Goal: Task Accomplishment & Management: Manage account settings

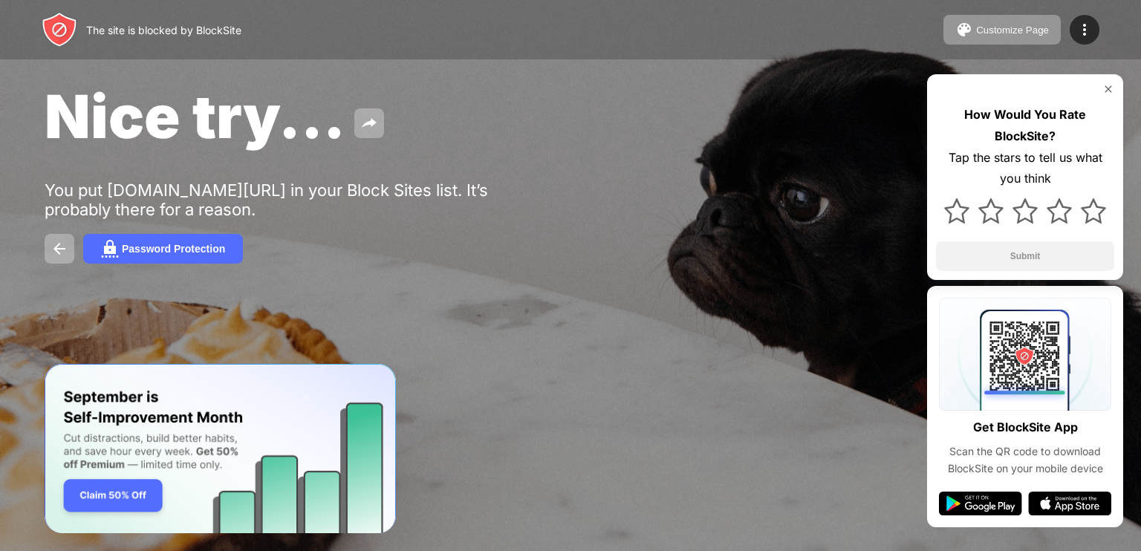
click at [981, 26] on div "Customize Page" at bounding box center [1012, 30] width 73 height 11
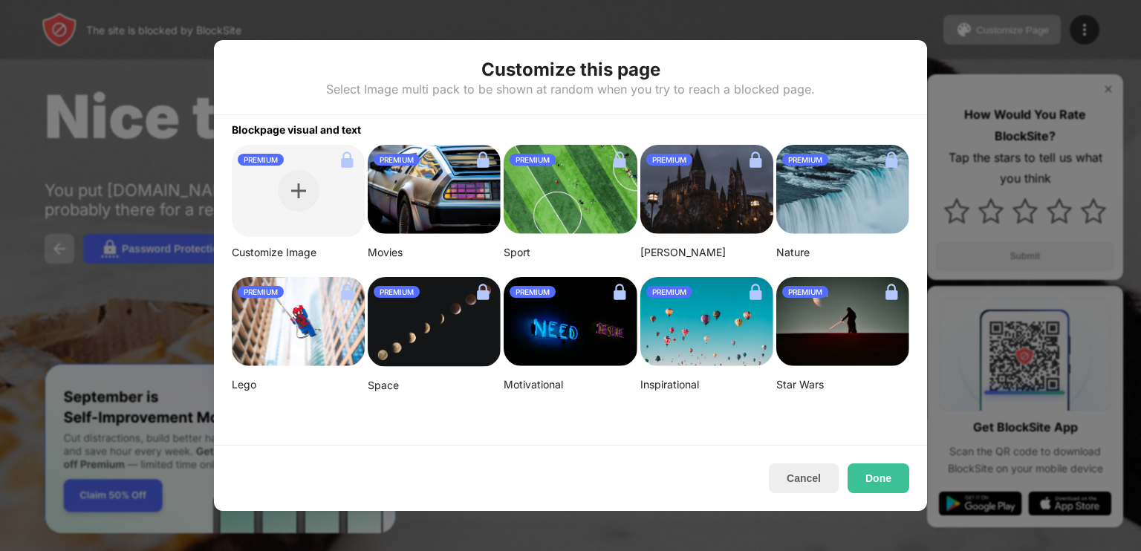
click at [798, 475] on button "Cancel" at bounding box center [804, 479] width 70 height 30
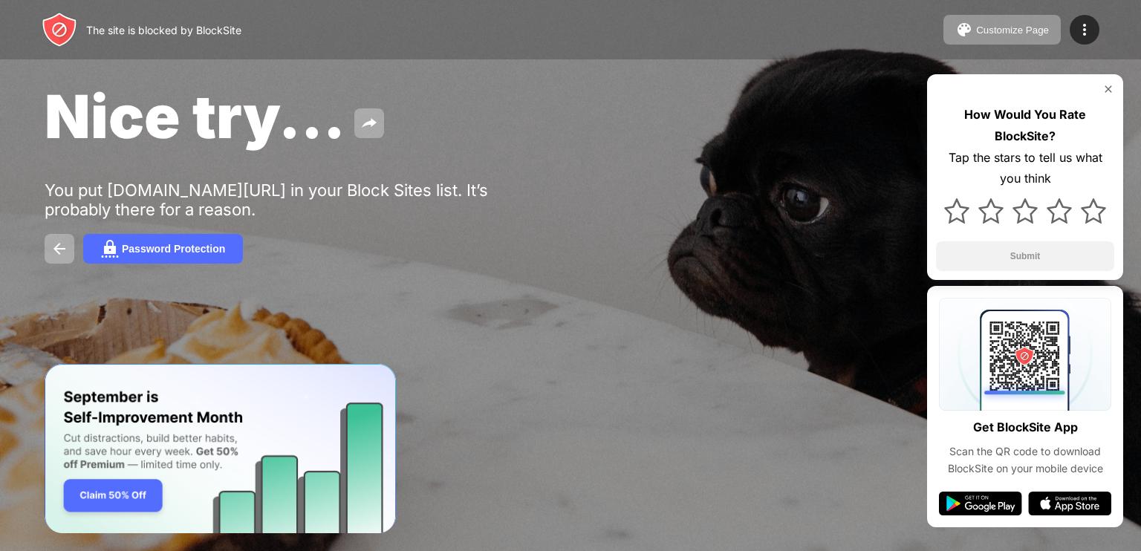
click at [1068, 36] on div "Customize Page Edit Block List Redirect Customize Block Page Upgrade Password P…" at bounding box center [1021, 30] width 156 height 30
click at [1087, 29] on img at bounding box center [1085, 30] width 18 height 18
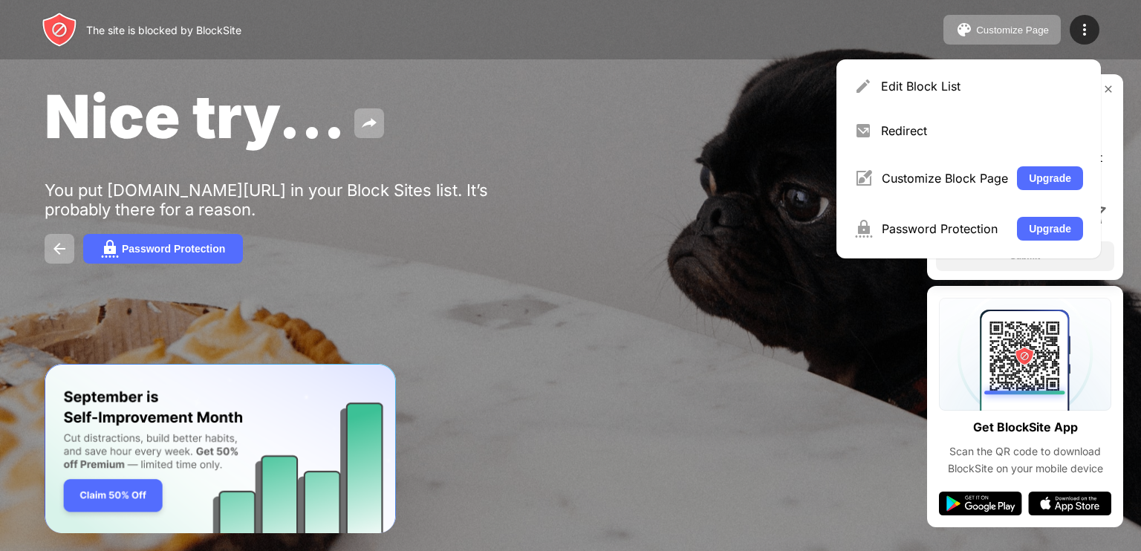
click at [999, 91] on div "Edit Block List" at bounding box center [982, 86] width 202 height 15
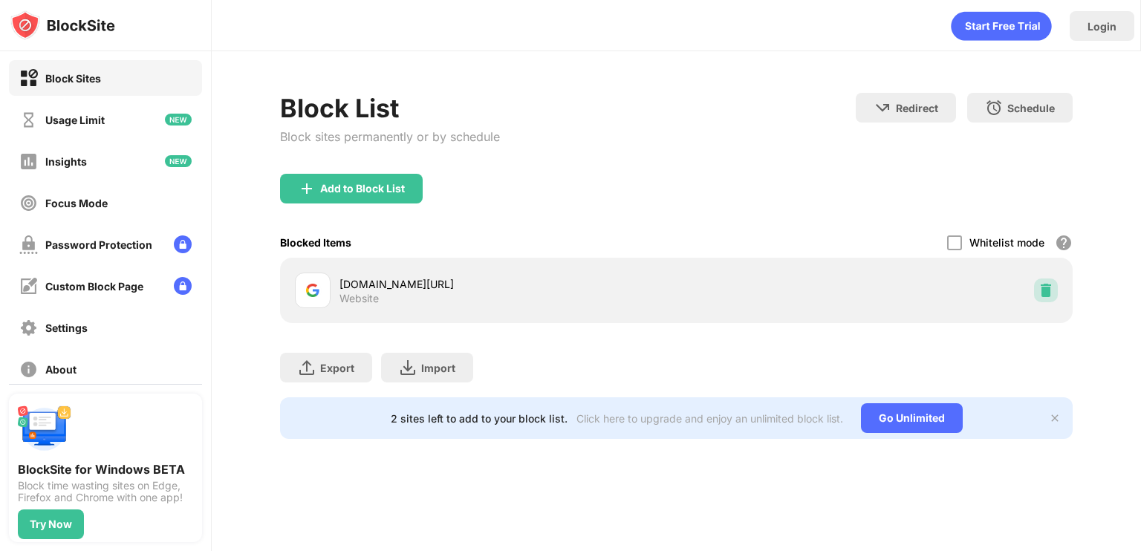
click at [1045, 299] on div at bounding box center [1046, 291] width 24 height 24
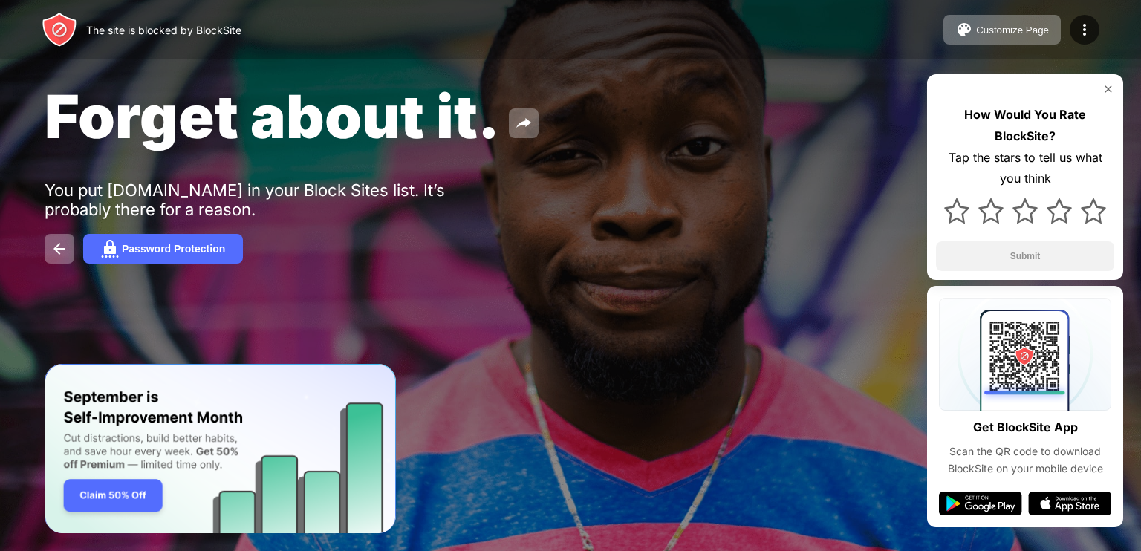
click at [1085, 29] on img at bounding box center [1085, 30] width 18 height 18
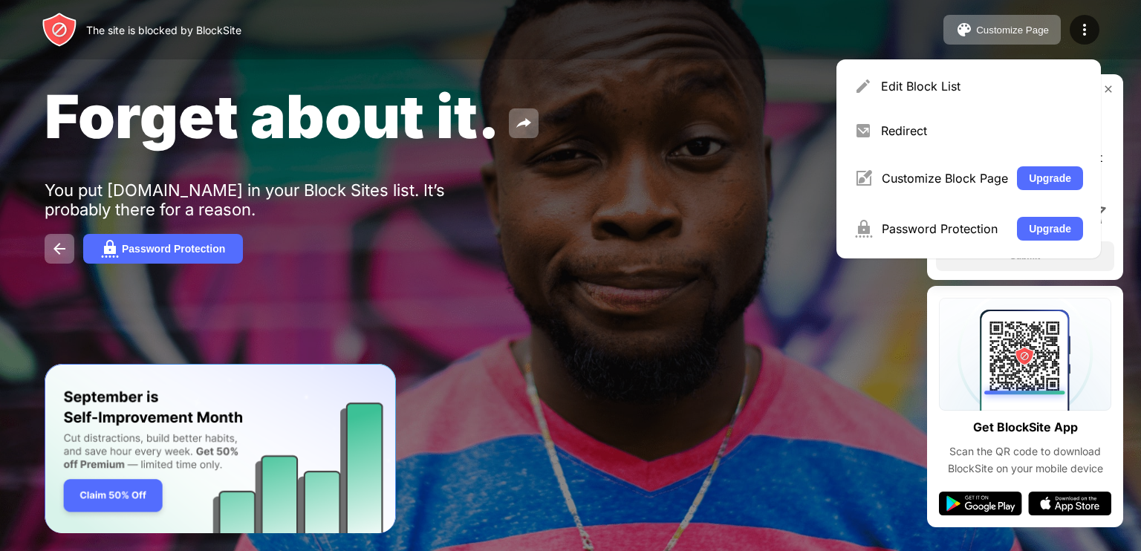
click at [929, 98] on div "Edit Block List" at bounding box center [968, 86] width 247 height 36
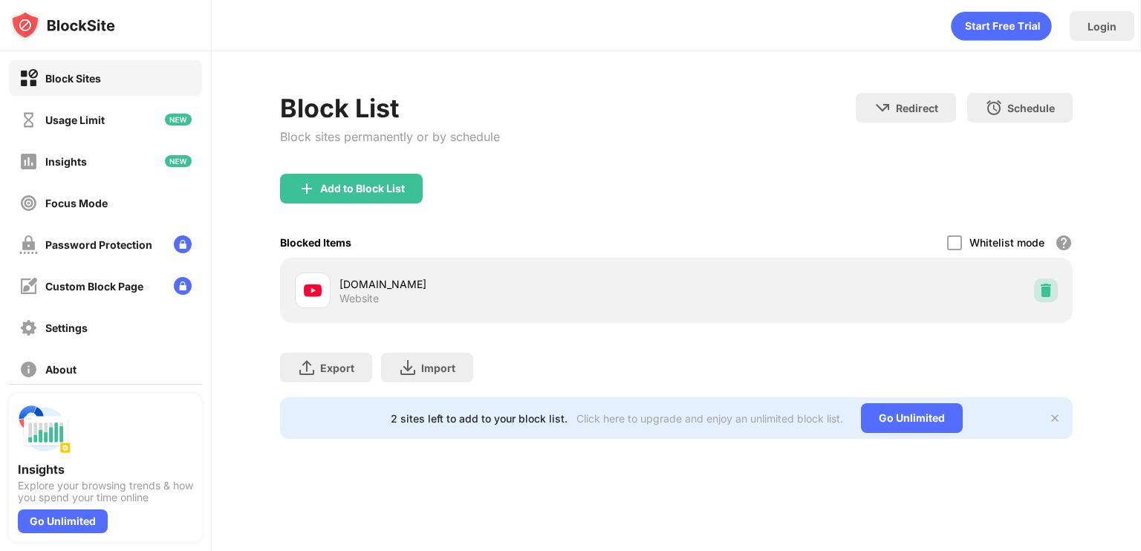
click at [1046, 285] on img at bounding box center [1045, 290] width 15 height 15
